Goal: Check status: Check status

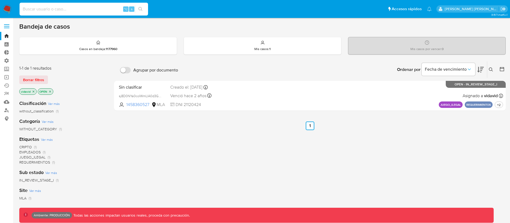
click at [47, 9] on input at bounding box center [84, 9] width 128 height 7
type input "167753403"
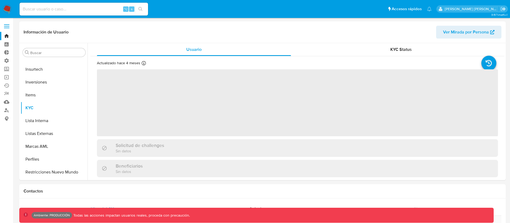
scroll to position [252, 0]
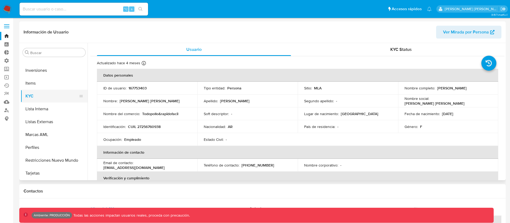
select select "10"
click at [117, 37] on header "Información de Usuario Ver Mirada por Persona" at bounding box center [263, 32] width 478 height 13
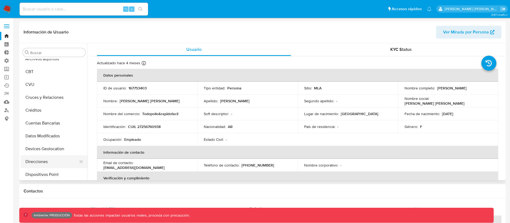
scroll to position [0, 0]
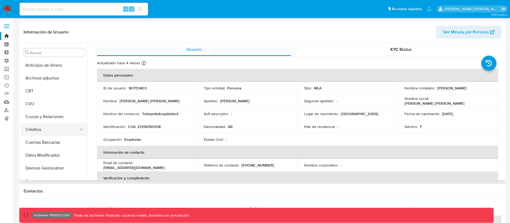
click at [44, 131] on button "Créditos" at bounding box center [52, 129] width 63 height 13
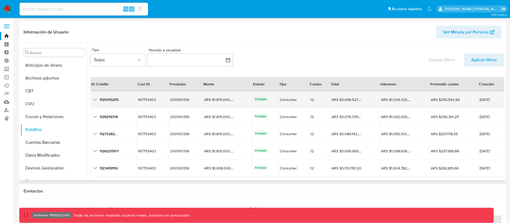
click at [96, 100] on icon "button_show_hidden_detail_by_id_0" at bounding box center [95, 99] width 6 height 6
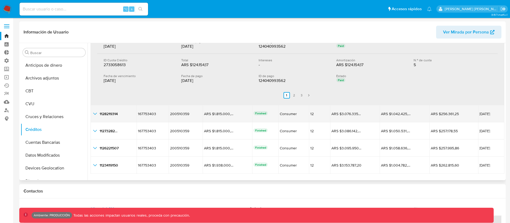
scroll to position [193, 0]
click at [96, 114] on icon "button_show_hidden_detail_by_id_1" at bounding box center [95, 114] width 6 height 6
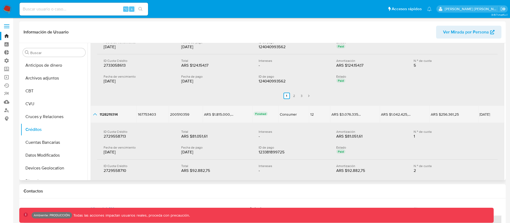
click at [96, 114] on icon "button_show_hidden_detail_by_id_1" at bounding box center [95, 114] width 6 height 6
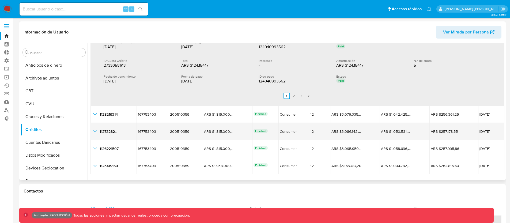
click at [96, 132] on icon "button_show_hidden_detail_by_id_2" at bounding box center [95, 131] width 6 height 6
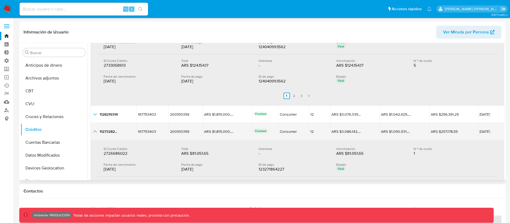
click at [96, 132] on icon "button_show_hidden_detail_by_id_2" at bounding box center [95, 131] width 6 height 6
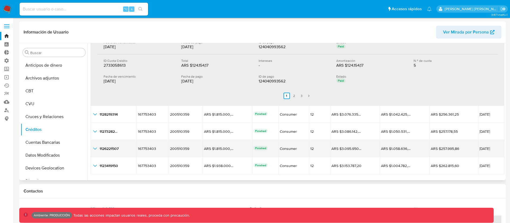
click at [95, 146] on icon "button_show_hidden_detail_by_id_3" at bounding box center [95, 148] width 6 height 6
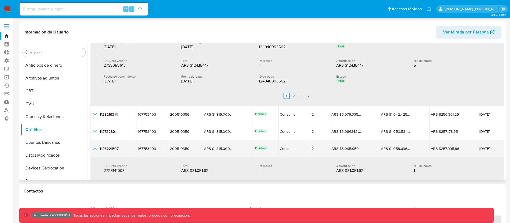
click at [95, 146] on icon "button_show_hidden_detail_by_id_3" at bounding box center [95, 148] width 6 height 6
